Goal: Transaction & Acquisition: Purchase product/service

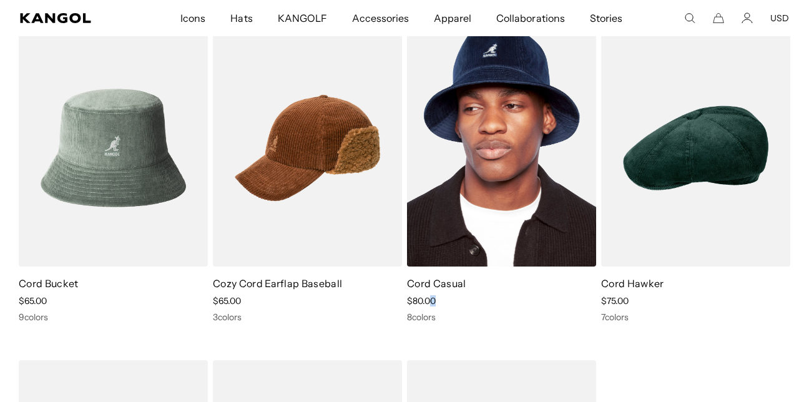
drag, startPoint x: 463, startPoint y: 297, endPoint x: 428, endPoint y: 311, distance: 37.2
click at [428, 311] on div "Cord Casual Sale Price $80.00 8 colors" at bounding box center [501, 300] width 189 height 46
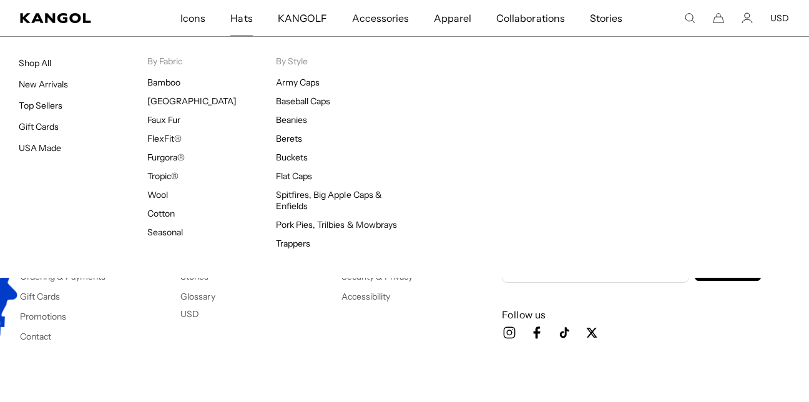
scroll to position [0, 257]
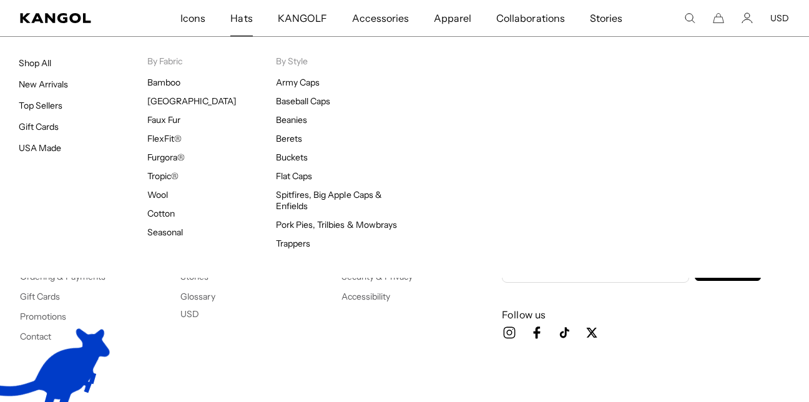
click at [246, 20] on span "Hats" at bounding box center [241, 18] width 22 height 36
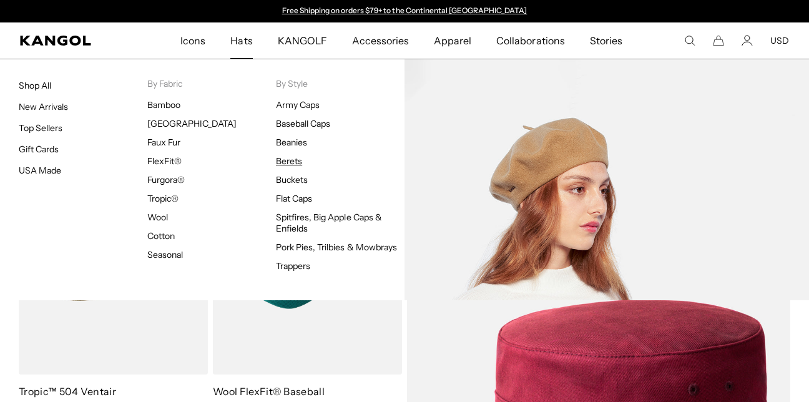
click at [289, 159] on link "Berets" at bounding box center [289, 160] width 26 height 11
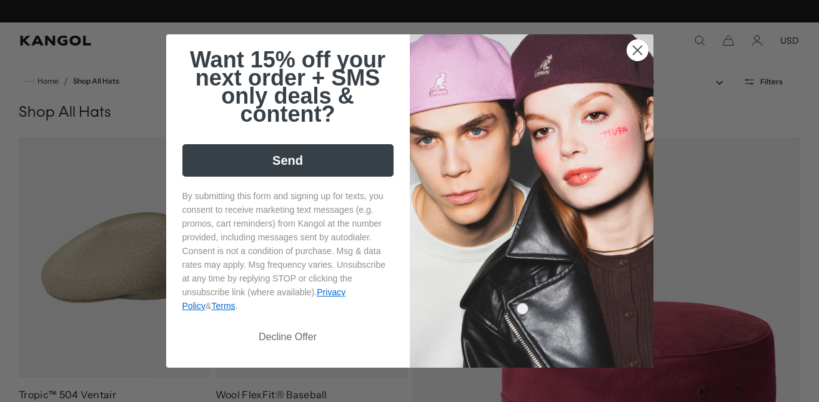
scroll to position [0, 257]
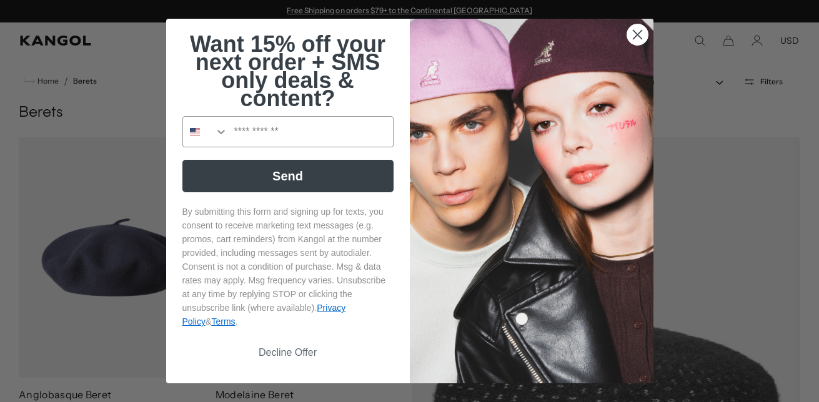
click at [627, 31] on circle "Close dialog" at bounding box center [636, 34] width 21 height 21
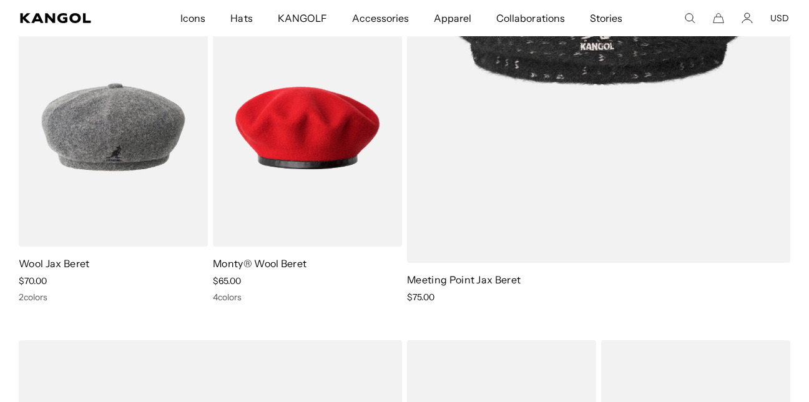
scroll to position [0, 257]
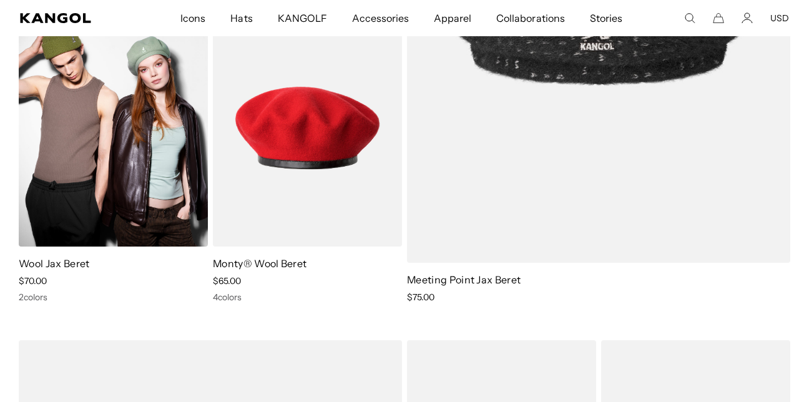
click at [139, 165] on img at bounding box center [113, 127] width 189 height 237
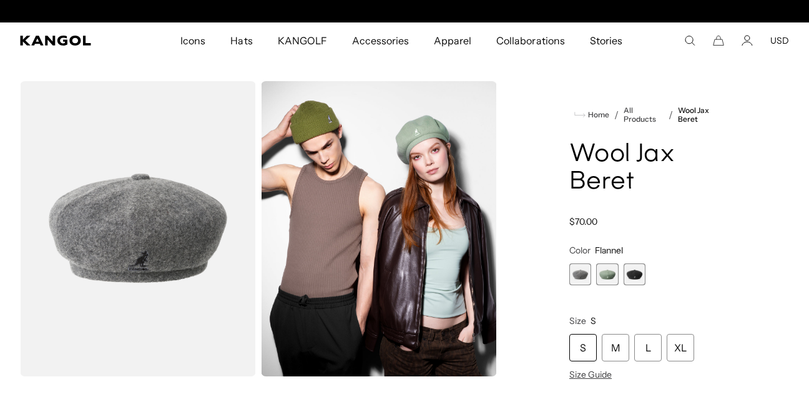
click at [574, 277] on span "1 of 3" at bounding box center [581, 275] width 22 height 22
click at [604, 275] on span "2 of 3" at bounding box center [607, 275] width 22 height 22
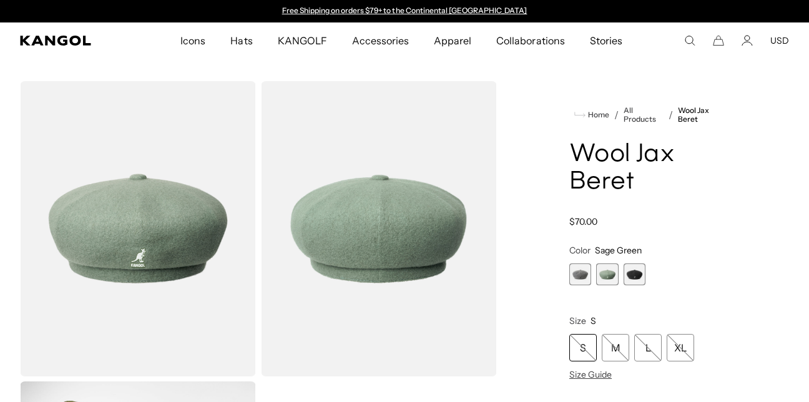
click at [634, 275] on span "3 of 3" at bounding box center [635, 275] width 22 height 22
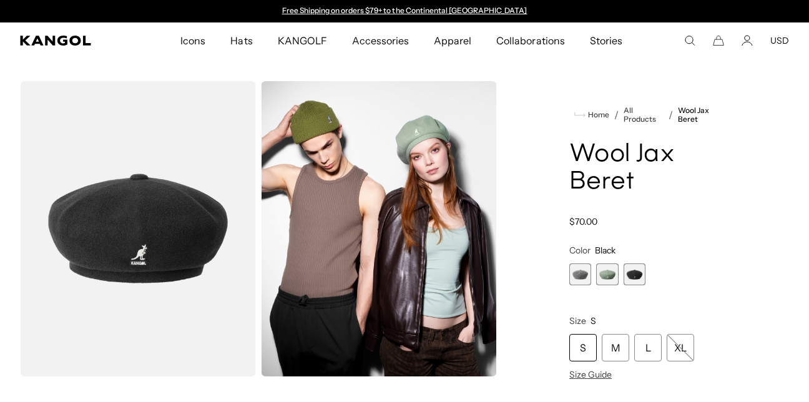
click at [577, 275] on span "1 of 3" at bounding box center [581, 275] width 22 height 22
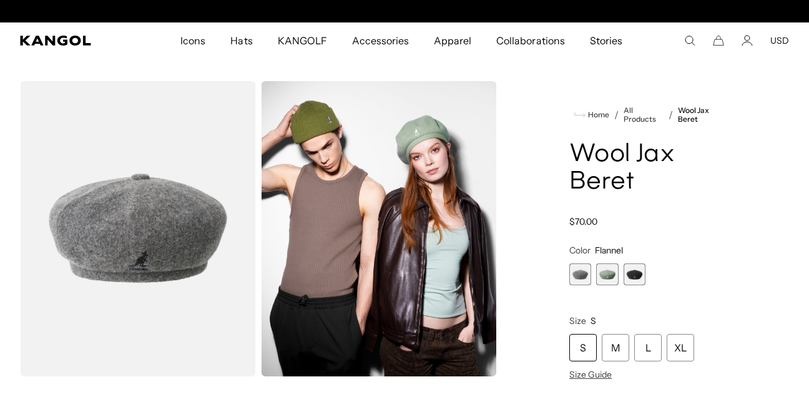
scroll to position [0, 257]
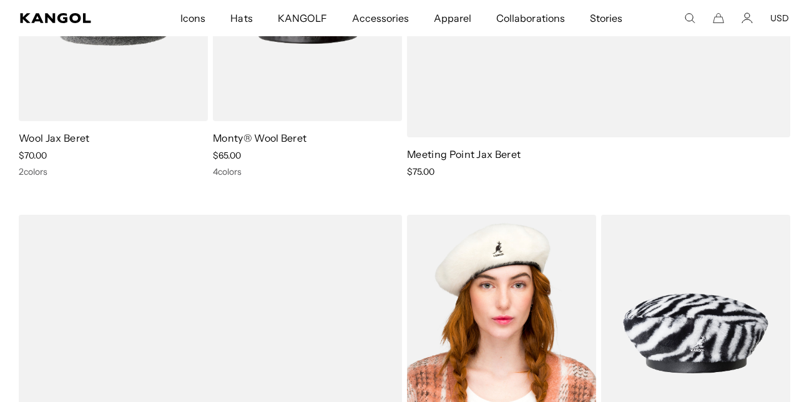
click at [523, 287] on img at bounding box center [501, 333] width 189 height 237
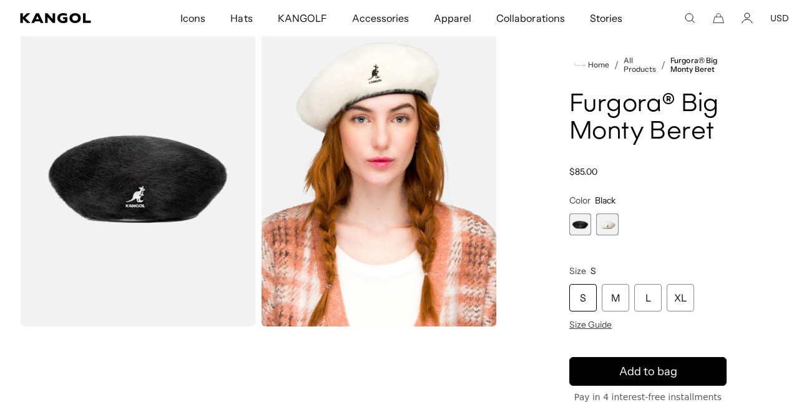
scroll to position [0, 257]
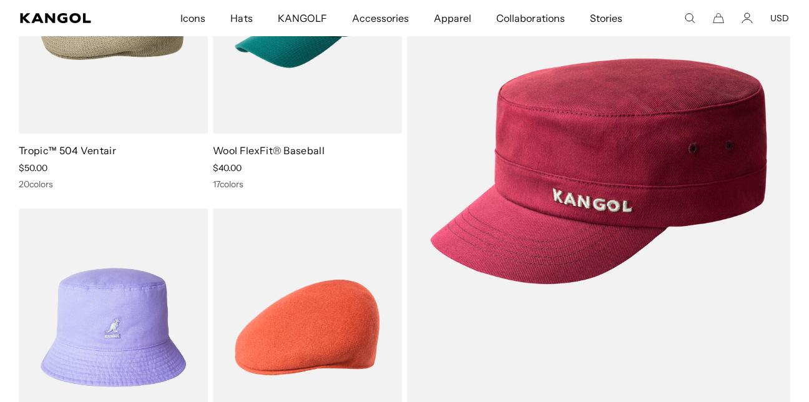
scroll to position [325, 0]
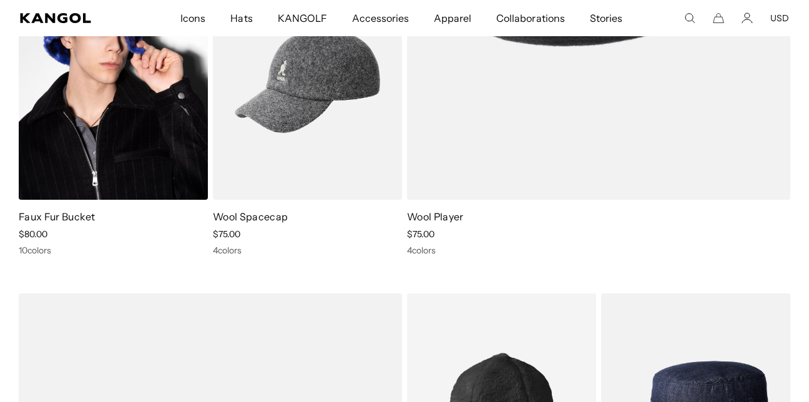
click at [135, 135] on img at bounding box center [113, 81] width 189 height 237
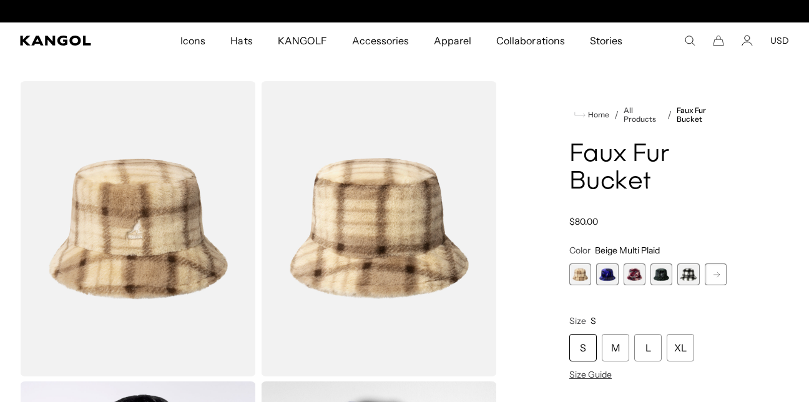
scroll to position [0, 257]
click at [612, 279] on span "2 of 12" at bounding box center [607, 275] width 22 height 22
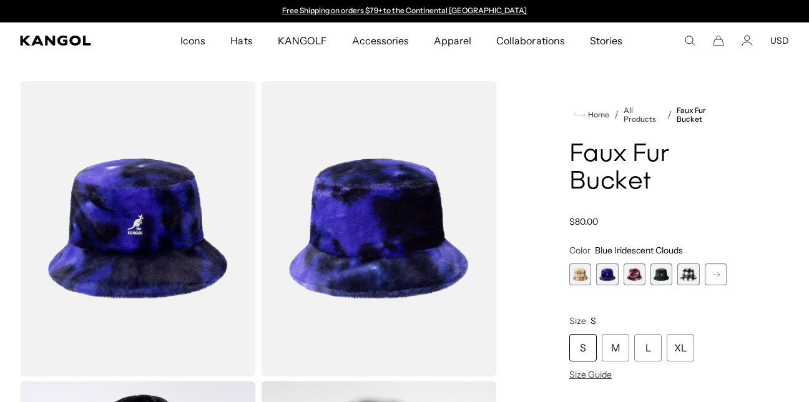
click at [636, 280] on span "3 of 12" at bounding box center [635, 275] width 22 height 22
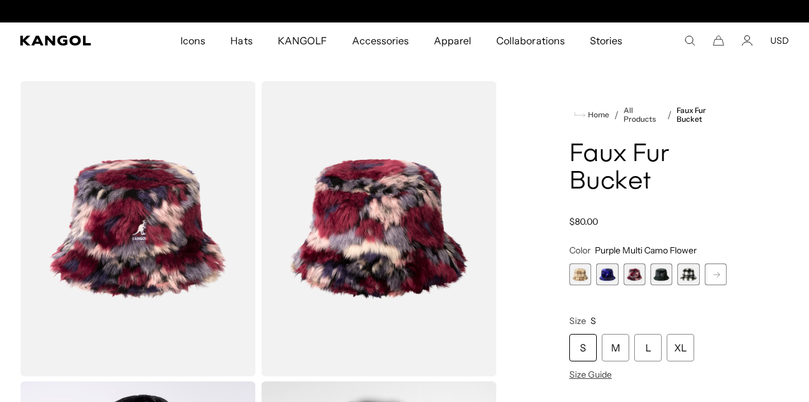
scroll to position [0, 257]
click at [663, 277] on span "4 of 12" at bounding box center [662, 275] width 22 height 22
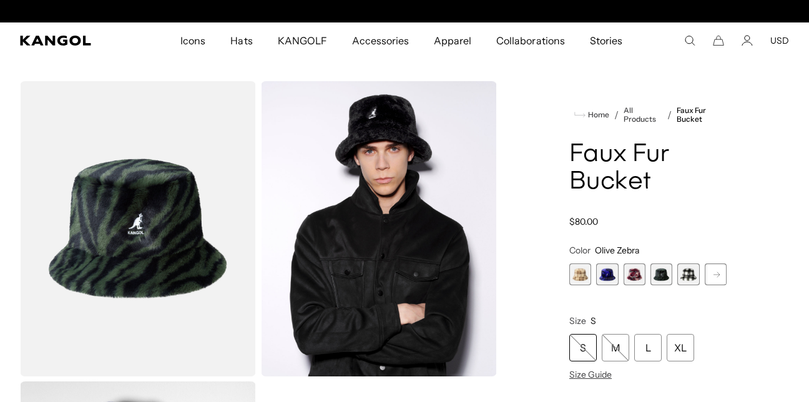
click at [690, 274] on span "5 of 12" at bounding box center [689, 275] width 22 height 22
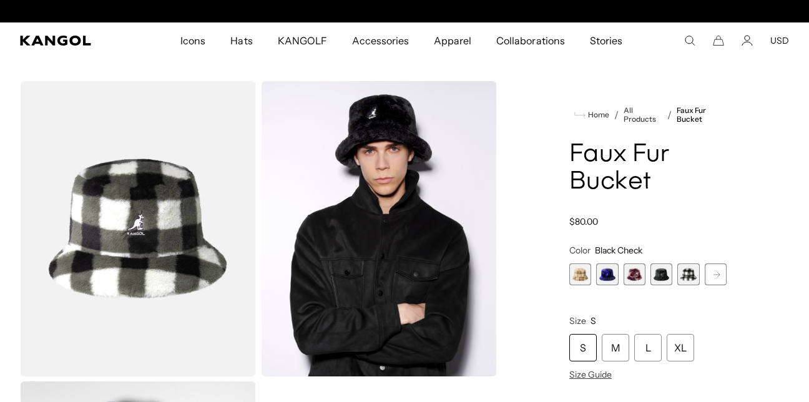
click at [714, 270] on rect at bounding box center [717, 274] width 19 height 19
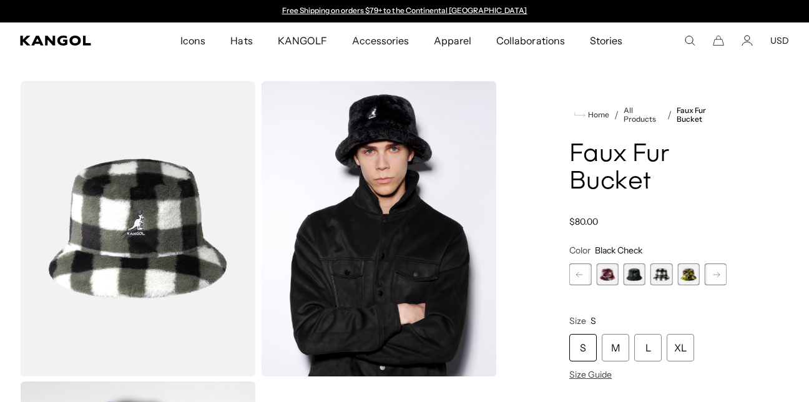
click at [685, 280] on span "6 of 12" at bounding box center [689, 275] width 22 height 22
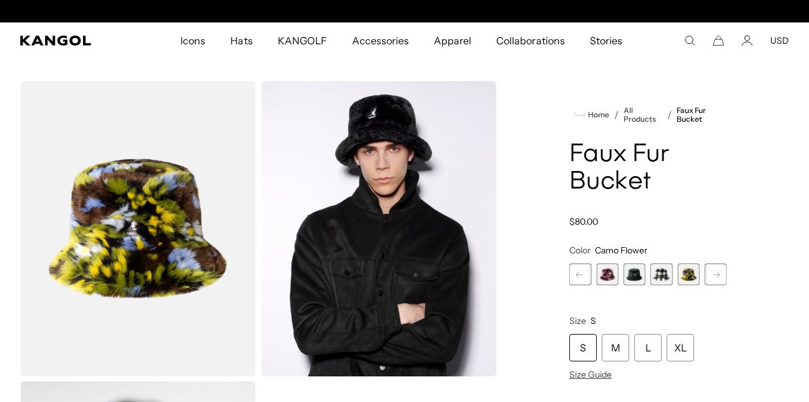
scroll to position [0, 257]
click at [631, 277] on span "4 of 12" at bounding box center [635, 275] width 22 height 22
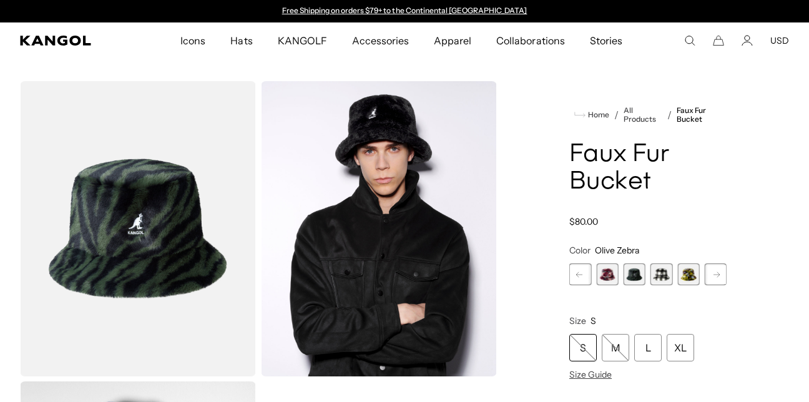
click at [631, 277] on span "4 of 12" at bounding box center [635, 275] width 22 height 22
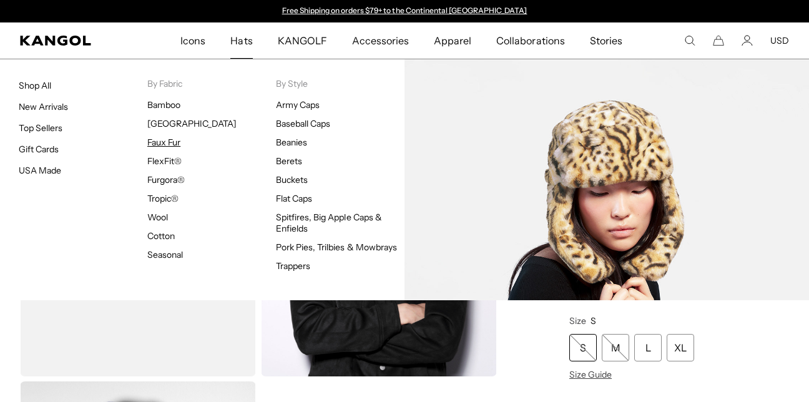
click at [169, 145] on link "Faux Fur" at bounding box center [163, 142] width 33 height 11
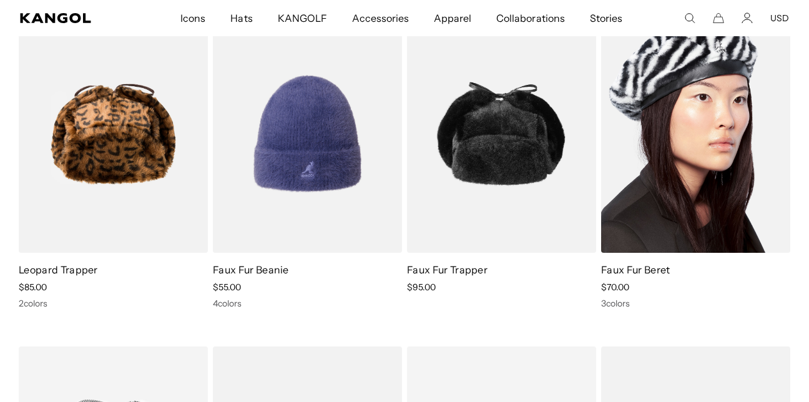
scroll to position [0, 257]
click at [709, 128] on img at bounding box center [695, 133] width 189 height 237
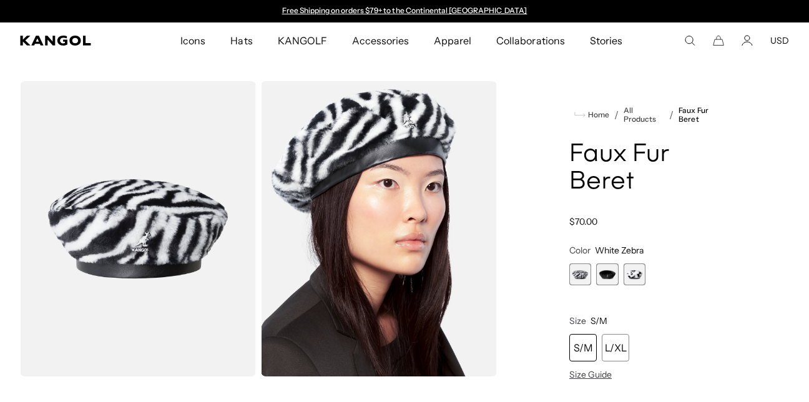
click at [607, 276] on span "2 of 3" at bounding box center [607, 275] width 22 height 22
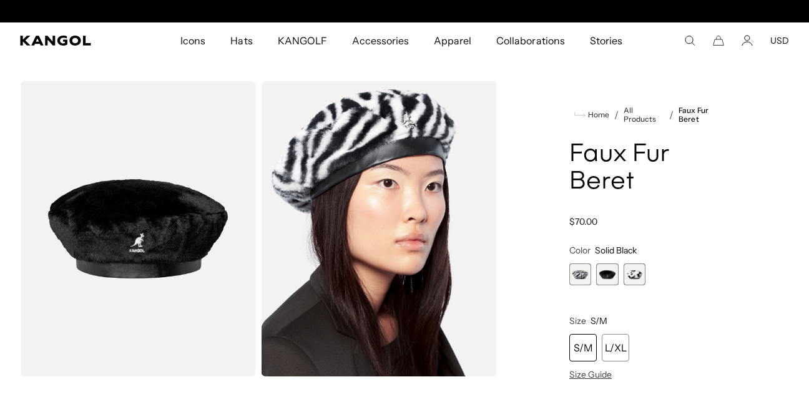
scroll to position [0, 257]
click at [642, 281] on span "3 of 3" at bounding box center [635, 275] width 22 height 22
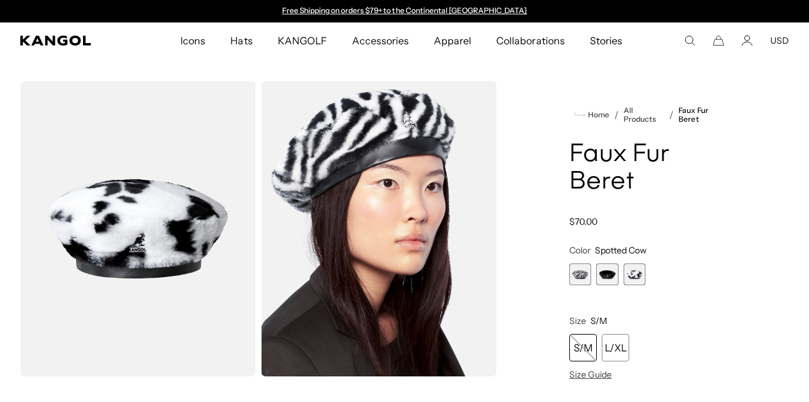
click at [606, 278] on span "2 of 3" at bounding box center [607, 275] width 22 height 22
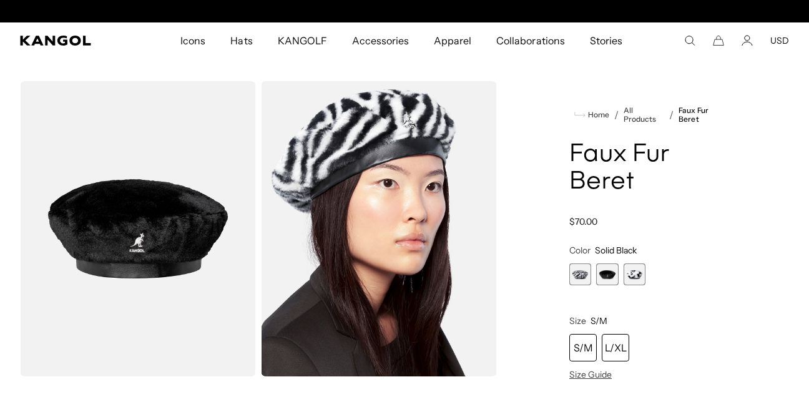
scroll to position [0, 257]
click at [614, 348] on div "L/XL" at bounding box center [615, 347] width 27 height 27
click at [620, 345] on div "L/XL" at bounding box center [615, 347] width 27 height 27
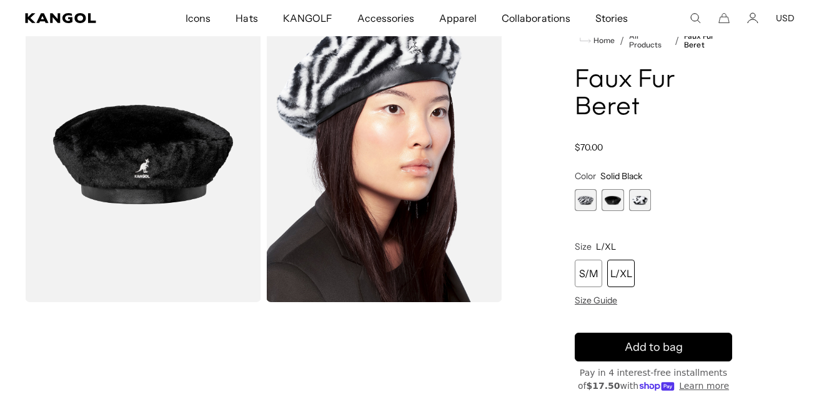
scroll to position [100, 0]
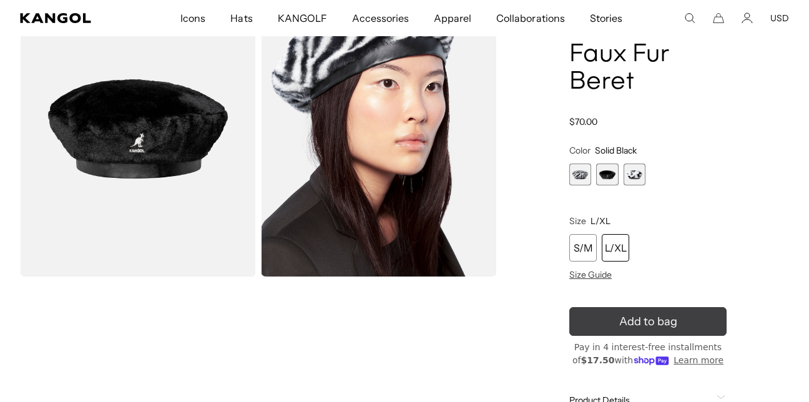
click at [665, 318] on span "Add to bag" at bounding box center [648, 321] width 58 height 17
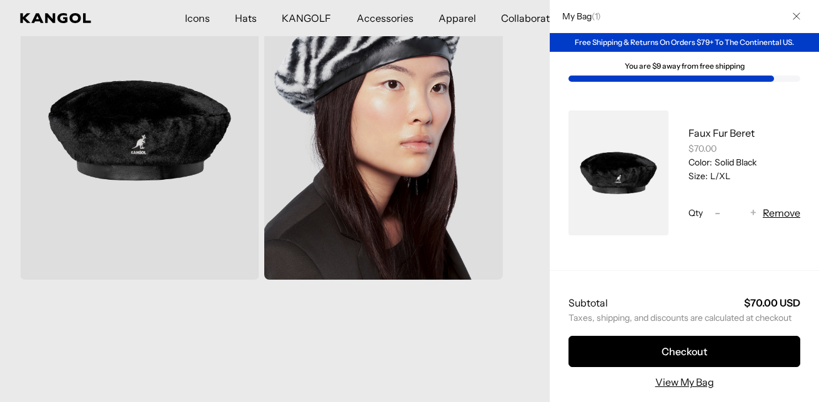
scroll to position [0, 0]
drag, startPoint x: 665, startPoint y: 318, endPoint x: 755, endPoint y: 92, distance: 242.7
click at [755, 92] on div "My Bag ( 1 ) Free Shipping & Returns On Orders $79+ To The Continental US. You …" at bounding box center [684, 201] width 269 height 402
click at [792, 14] on icon "Close" at bounding box center [795, 15] width 7 height 7
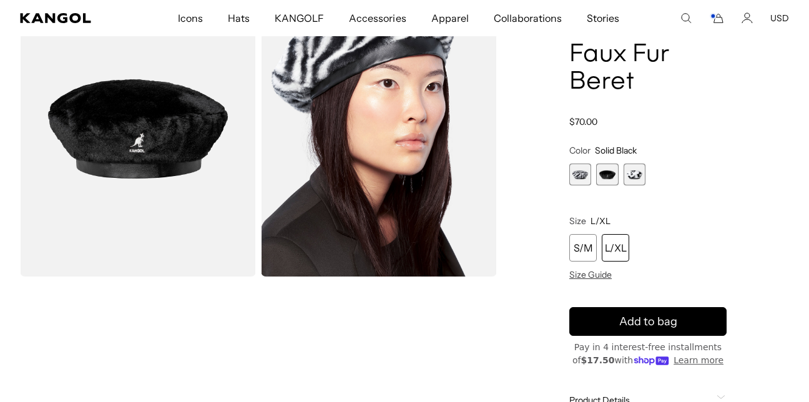
scroll to position [0, 257]
click at [745, 23] on icon "Account" at bounding box center [747, 17] width 11 height 11
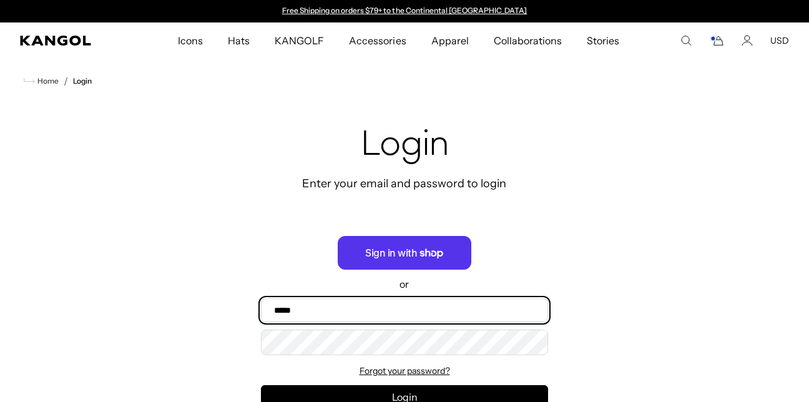
click at [457, 309] on input "Email" at bounding box center [404, 311] width 287 height 24
click at [378, 314] on input "Email" at bounding box center [404, 311] width 287 height 24
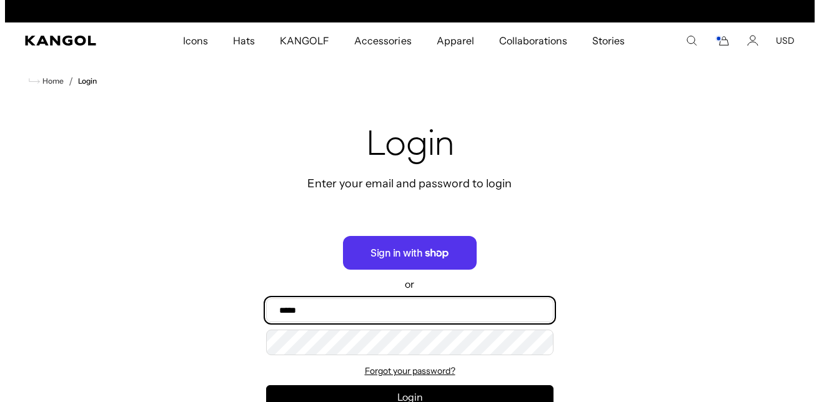
scroll to position [0, 257]
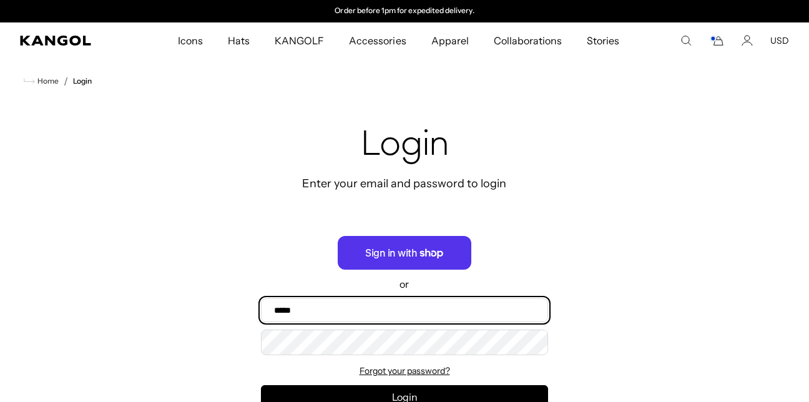
type input "**********"
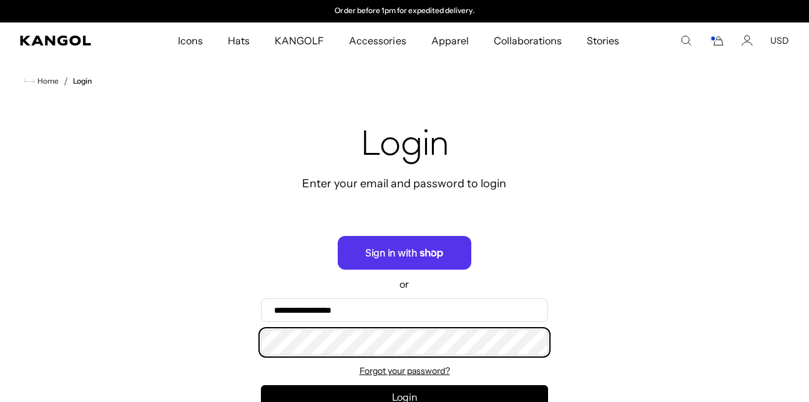
click at [261, 385] on button "Login" at bounding box center [404, 397] width 287 height 24
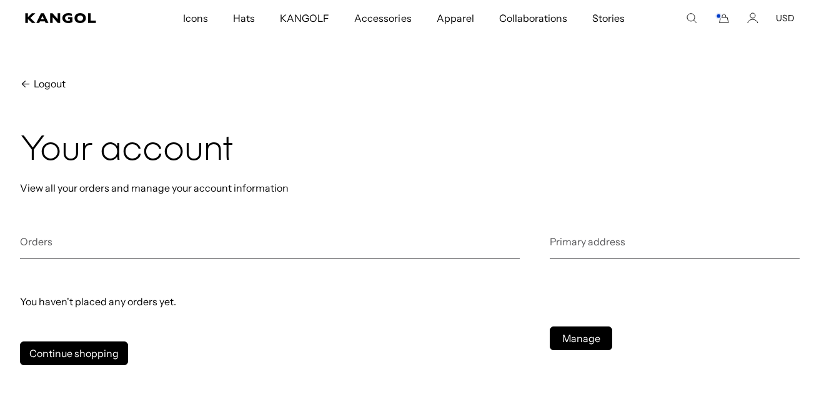
scroll to position [0, 257]
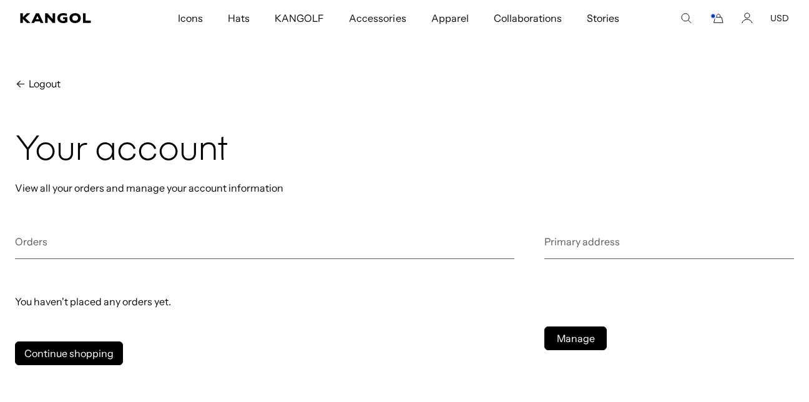
click at [715, 17] on rect "Cart" at bounding box center [713, 16] width 5 height 5
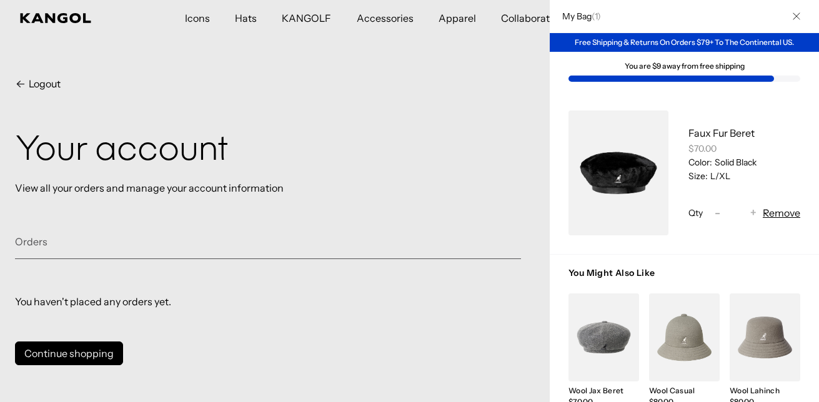
click at [715, 17] on div "My Bag ( 1 )" at bounding box center [684, 16] width 269 height 33
